Goal: Find specific page/section: Find specific page/section

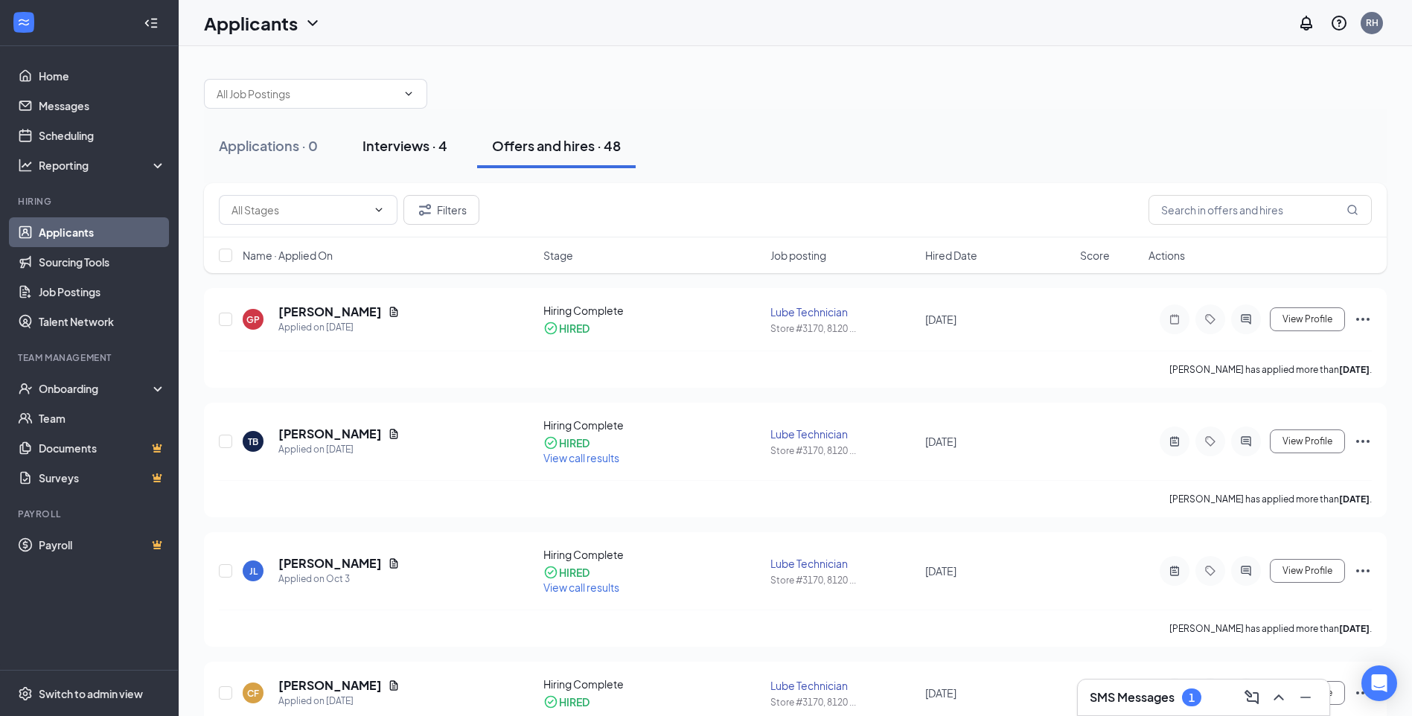
click at [400, 159] on button "Interviews · 4" at bounding box center [405, 146] width 115 height 45
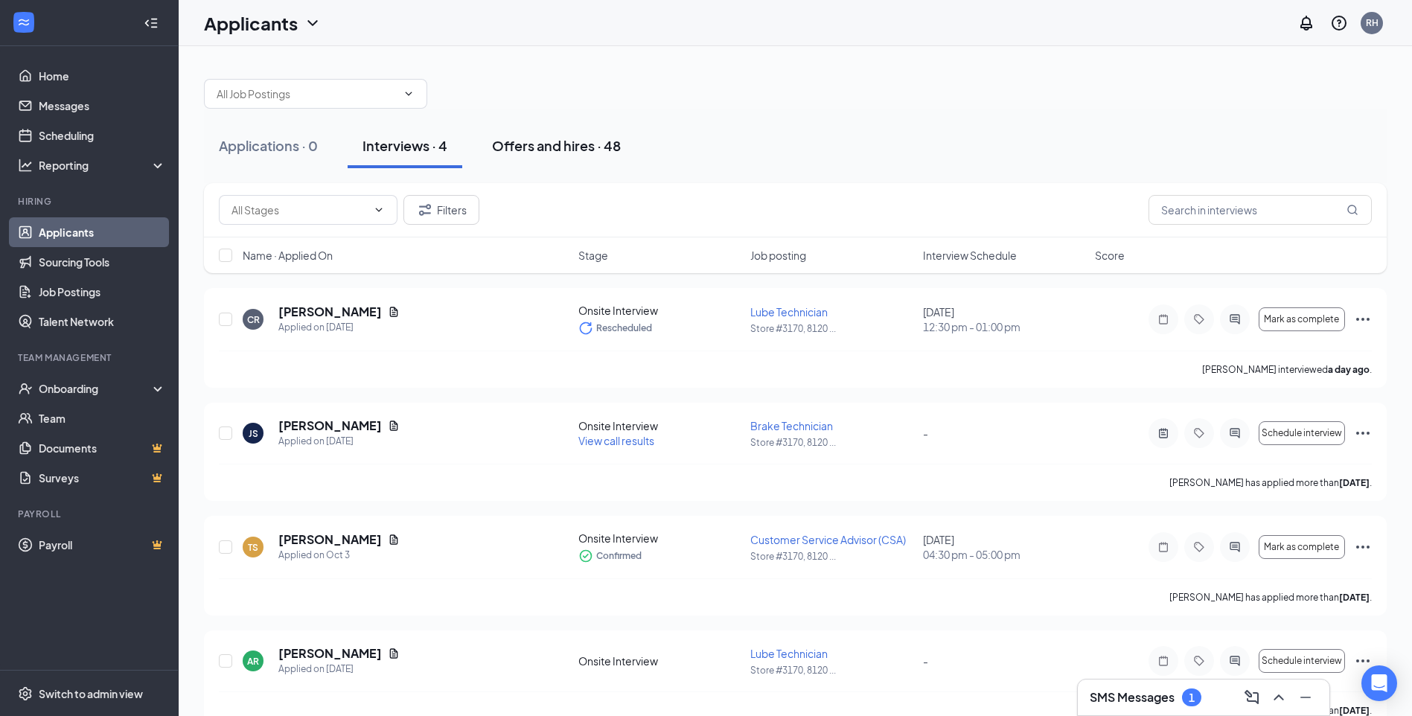
click at [544, 132] on button "Offers and hires · 48" at bounding box center [556, 146] width 159 height 45
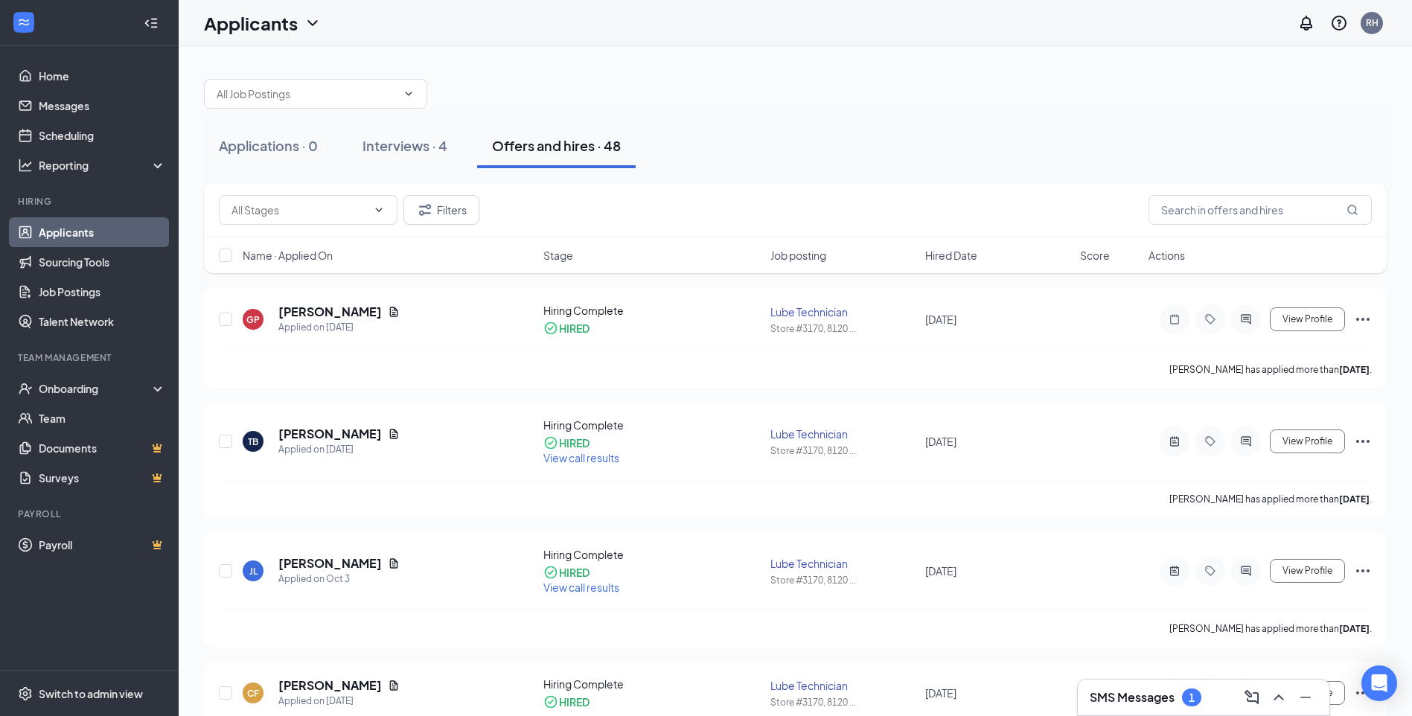
scroll to position [149, 0]
